Goal: Transaction & Acquisition: Download file/media

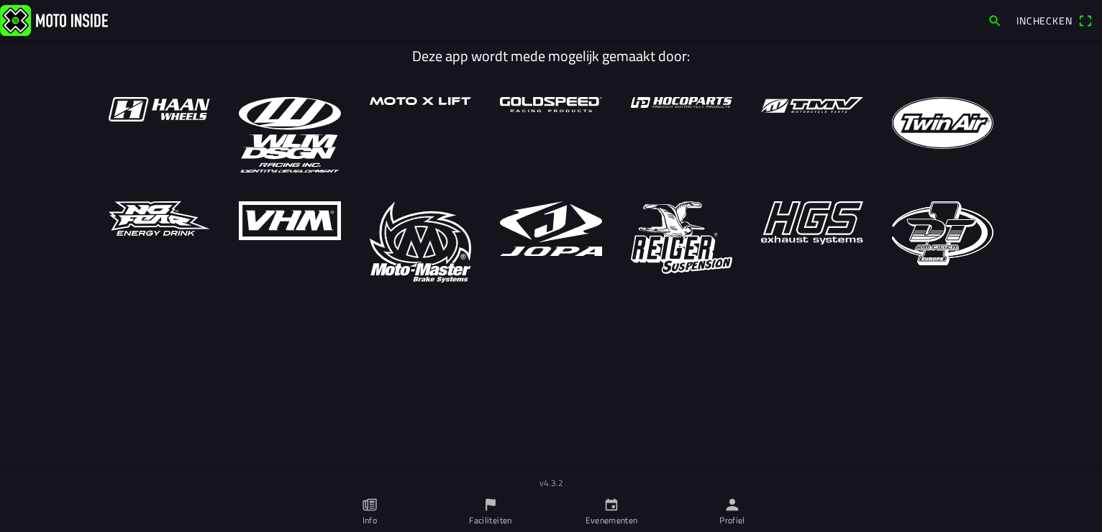
click at [606, 515] on ion-label "Evenementen" at bounding box center [611, 520] width 52 height 13
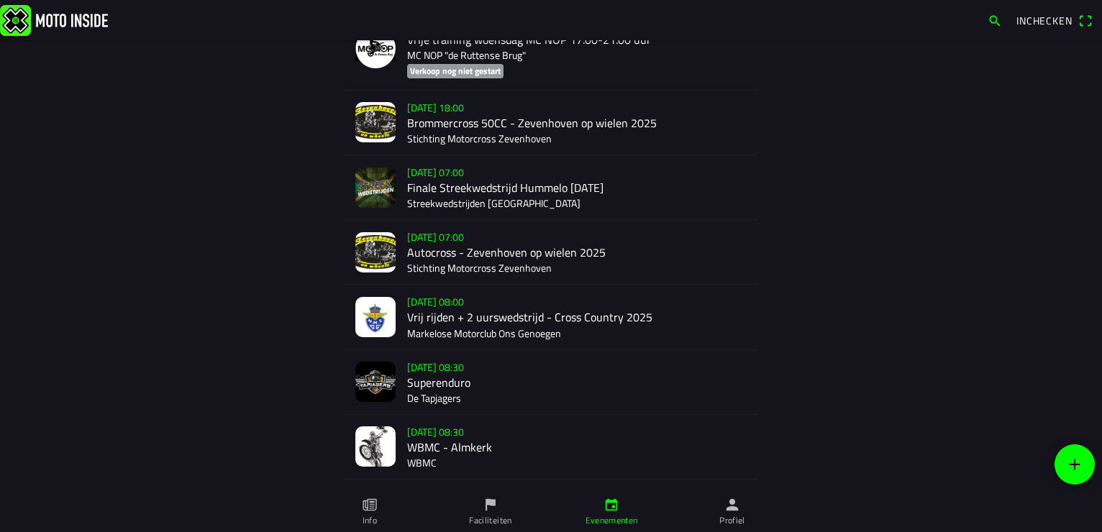
scroll to position [1844, 0]
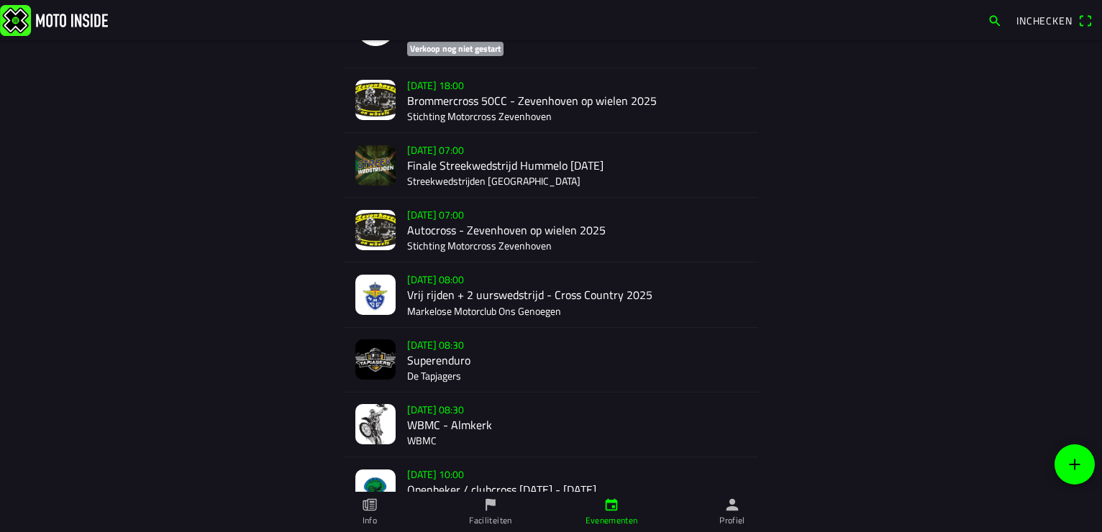
click at [427, 414] on div "[DATE] 08:30 WBMC - Almkerk WBMC" at bounding box center [576, 425] width 339 height 64
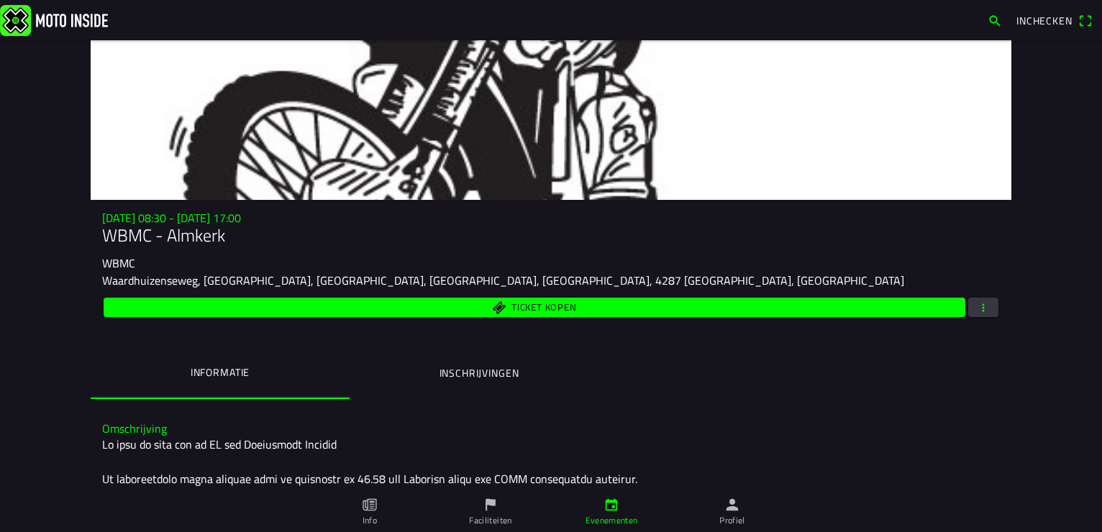
click at [977, 301] on span "button" at bounding box center [983, 307] width 13 height 19
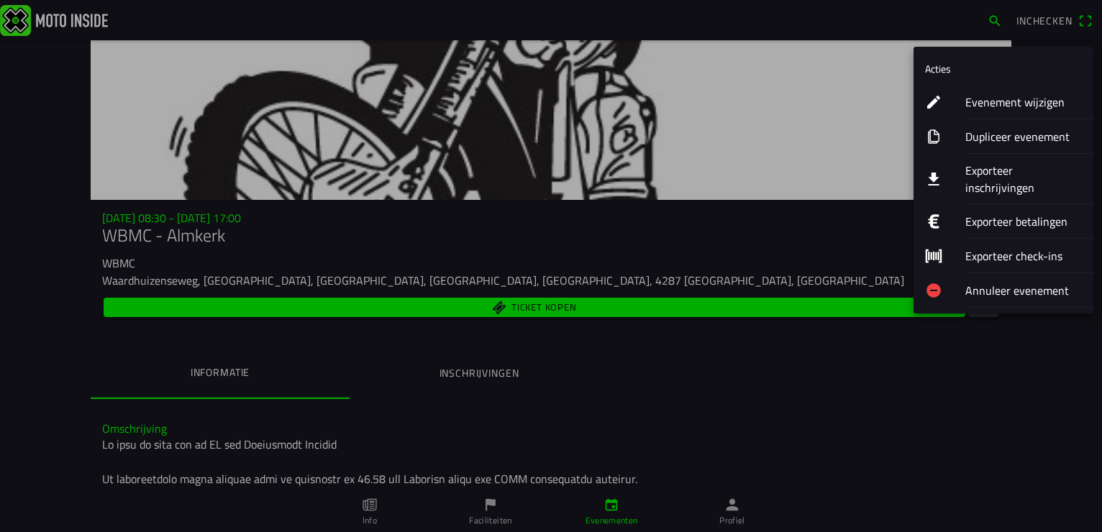
click at [1007, 167] on ion-label "Exporteer inschrijvingen" at bounding box center [1023, 179] width 116 height 35
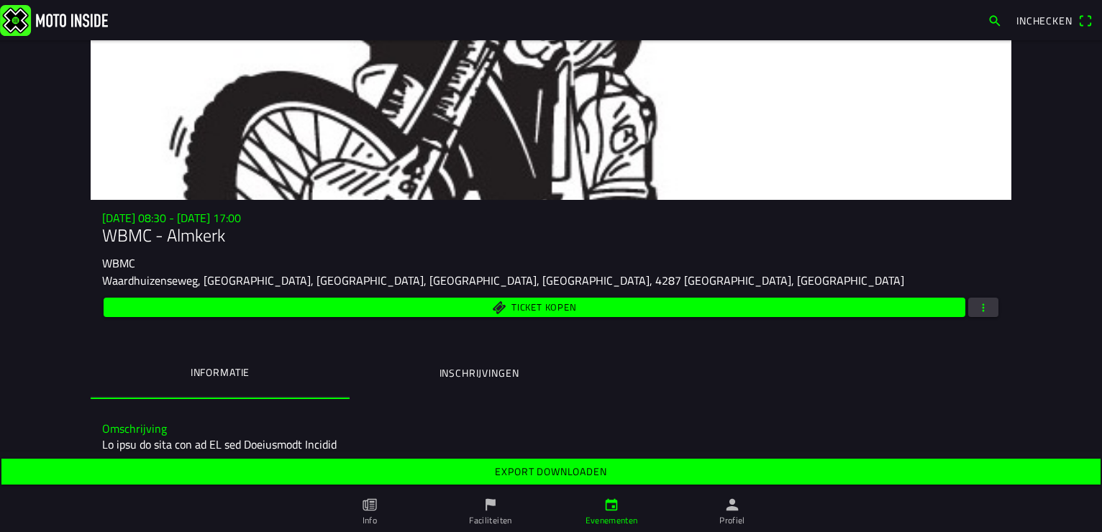
click at [0, 0] on slot "Export downloaden" at bounding box center [0, 0] width 0 height 0
